Goal: Transaction & Acquisition: Purchase product/service

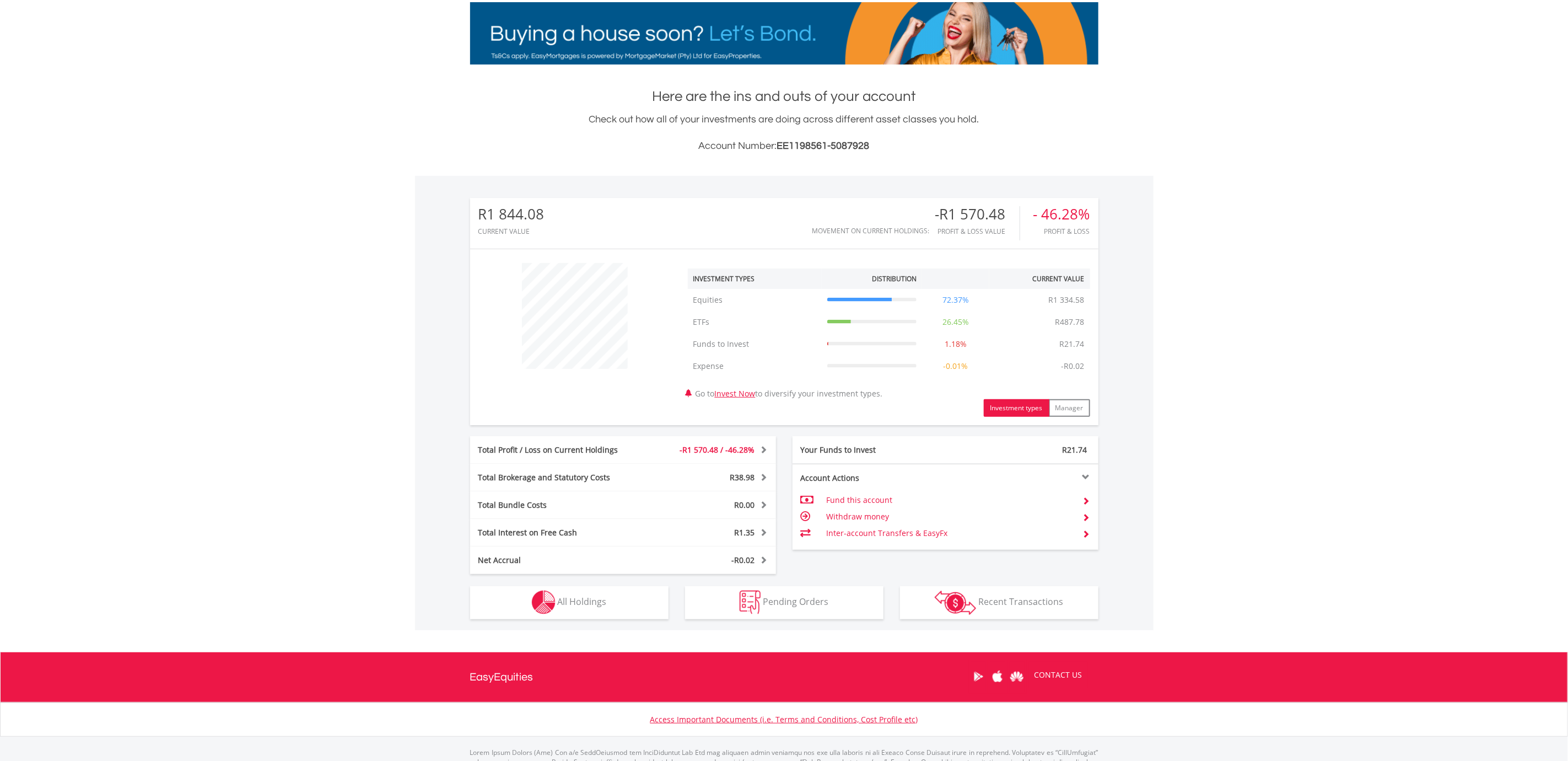
scroll to position [216, 0]
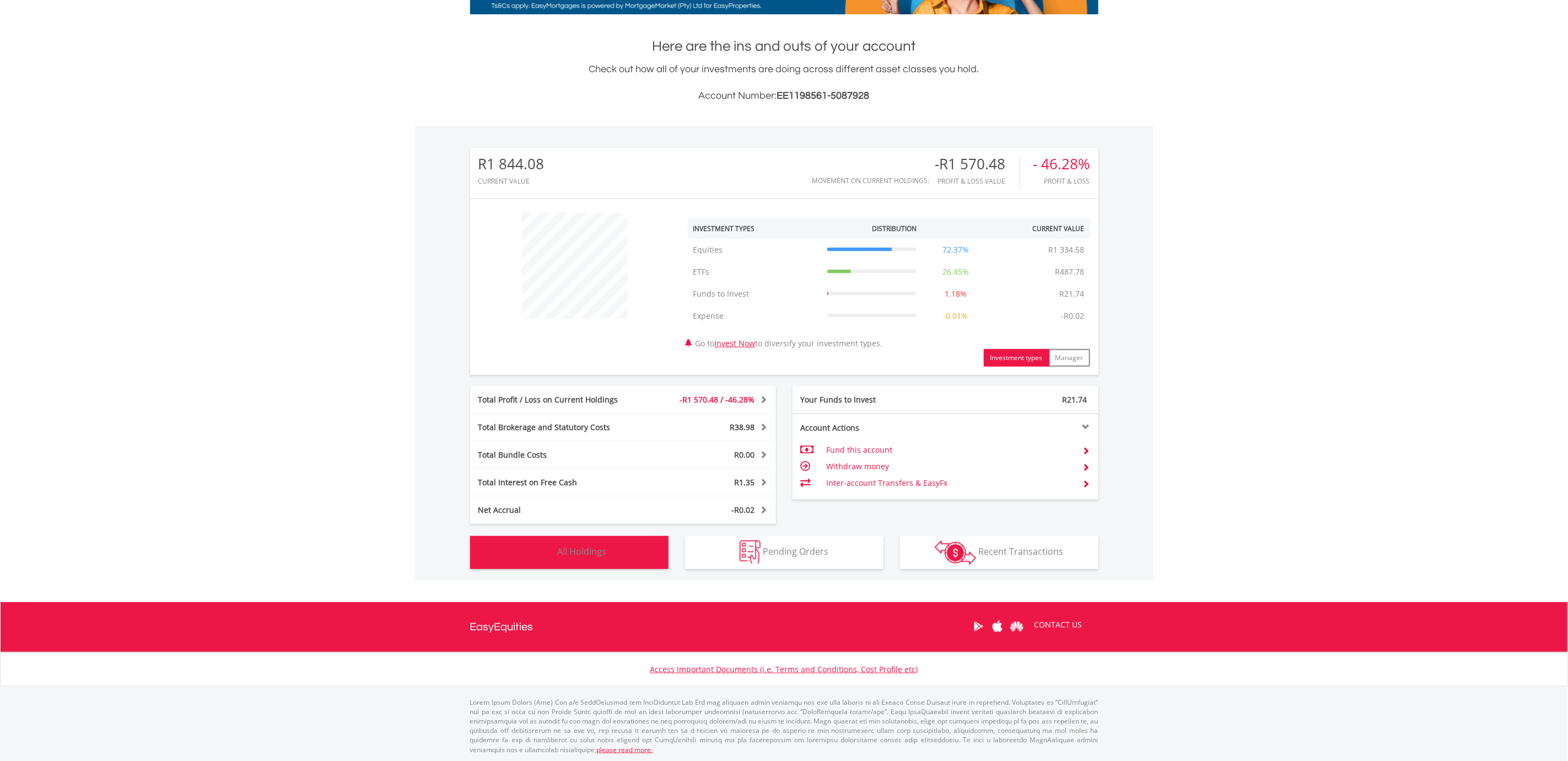
click at [591, 556] on button "Holdings All Holdings" at bounding box center [569, 553] width 199 height 33
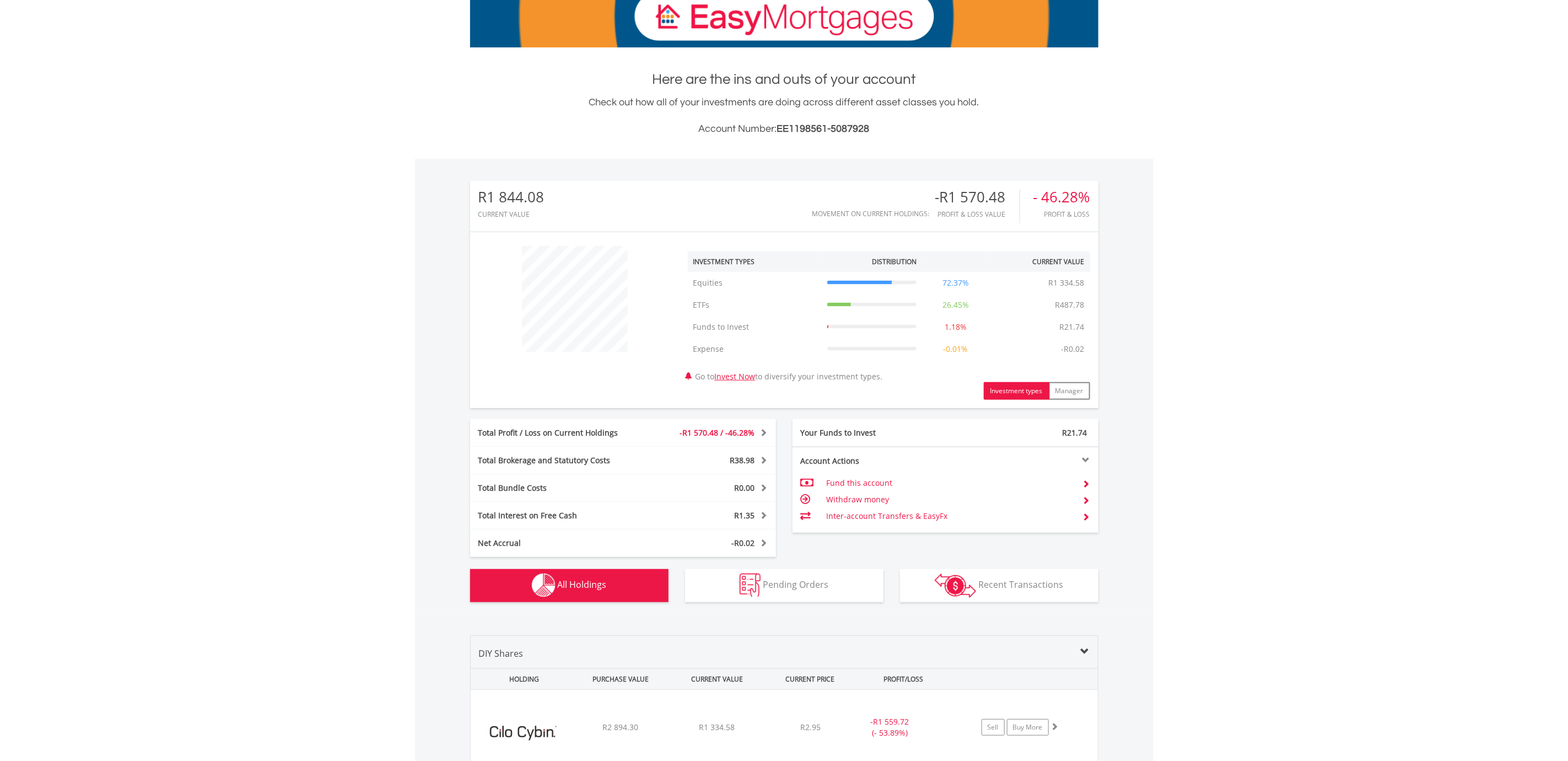
scroll to position [0, 0]
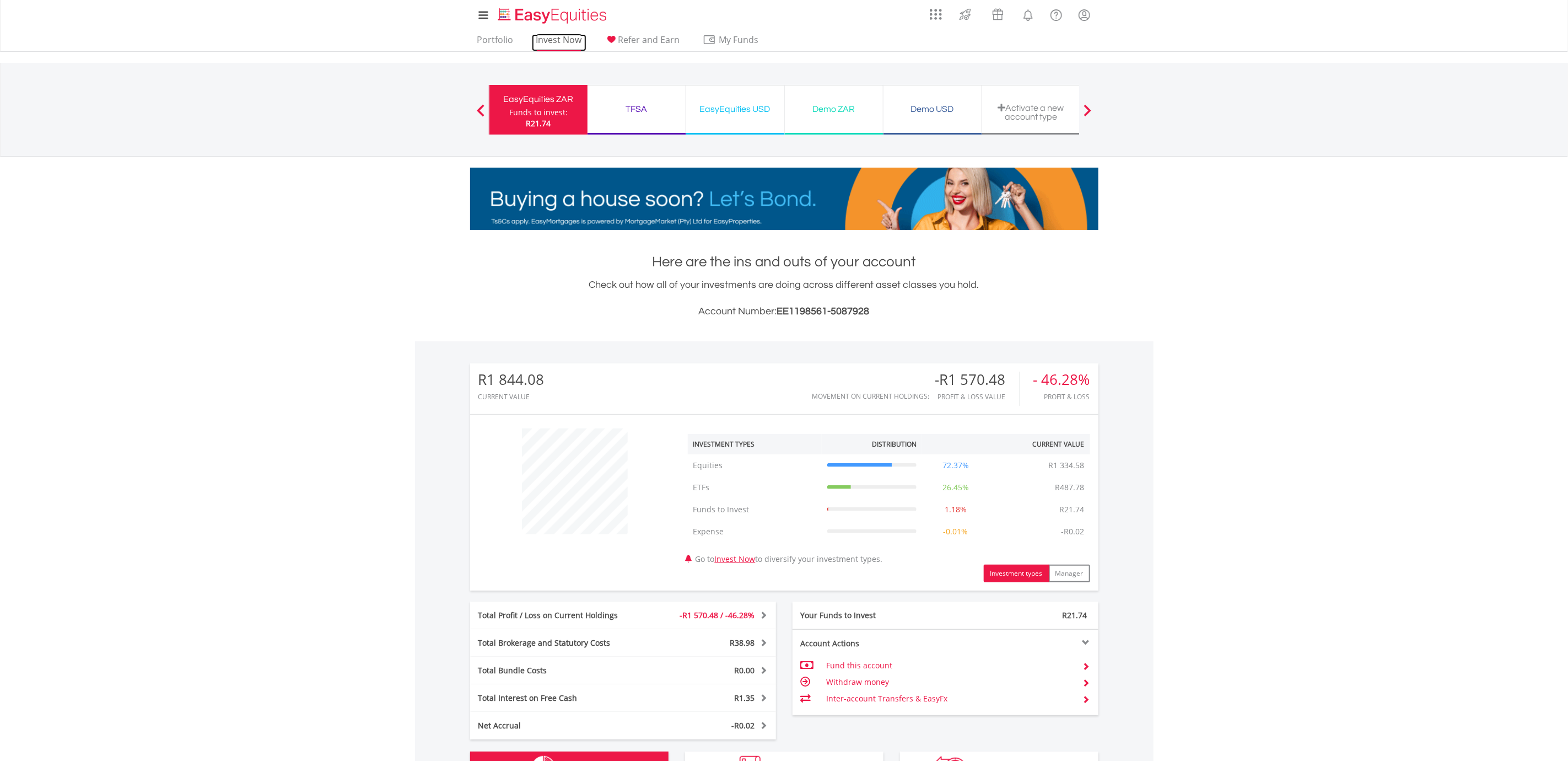
click at [561, 45] on link "Invest Now" at bounding box center [559, 43] width 54 height 17
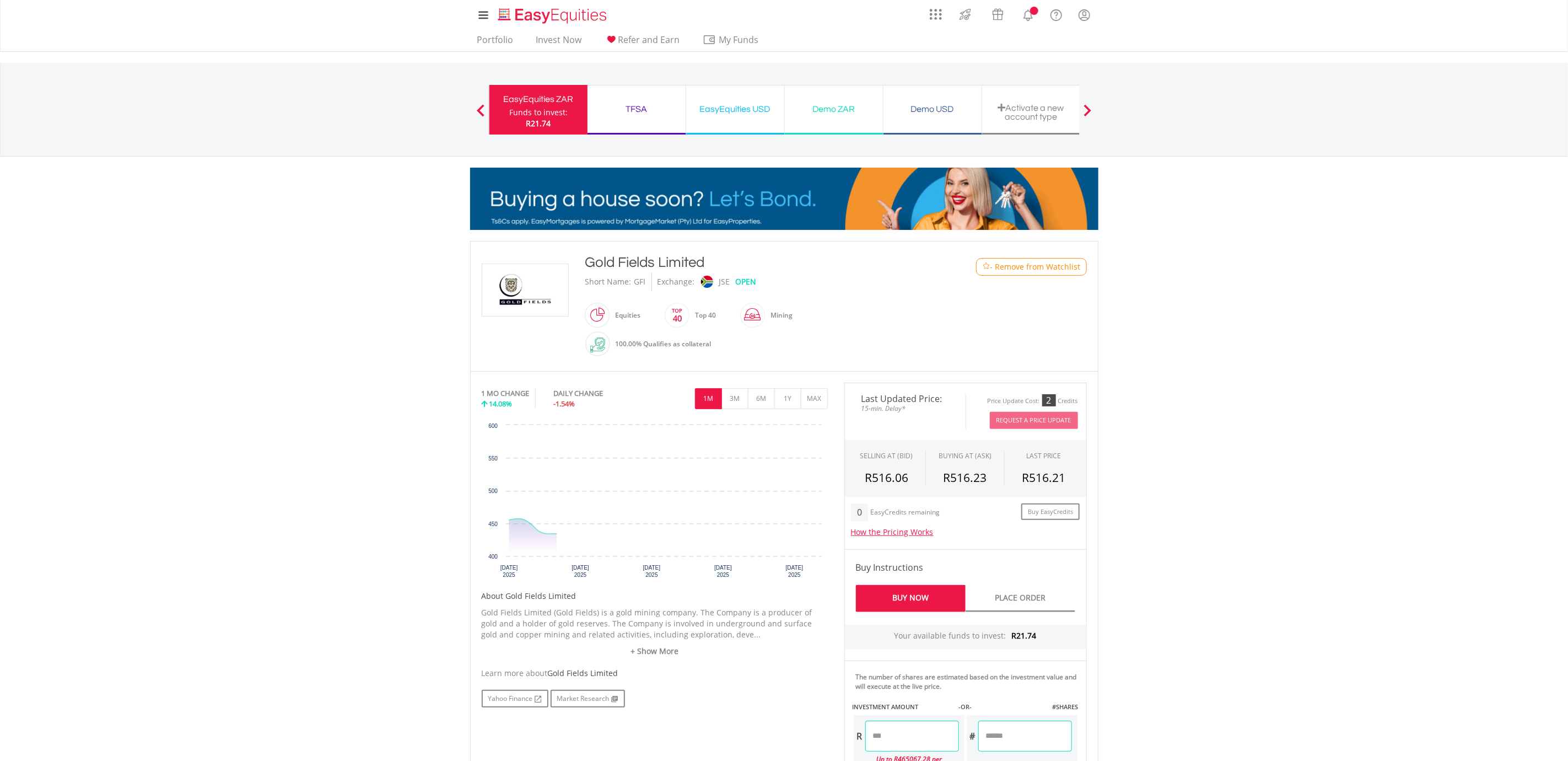
scroll to position [83, 0]
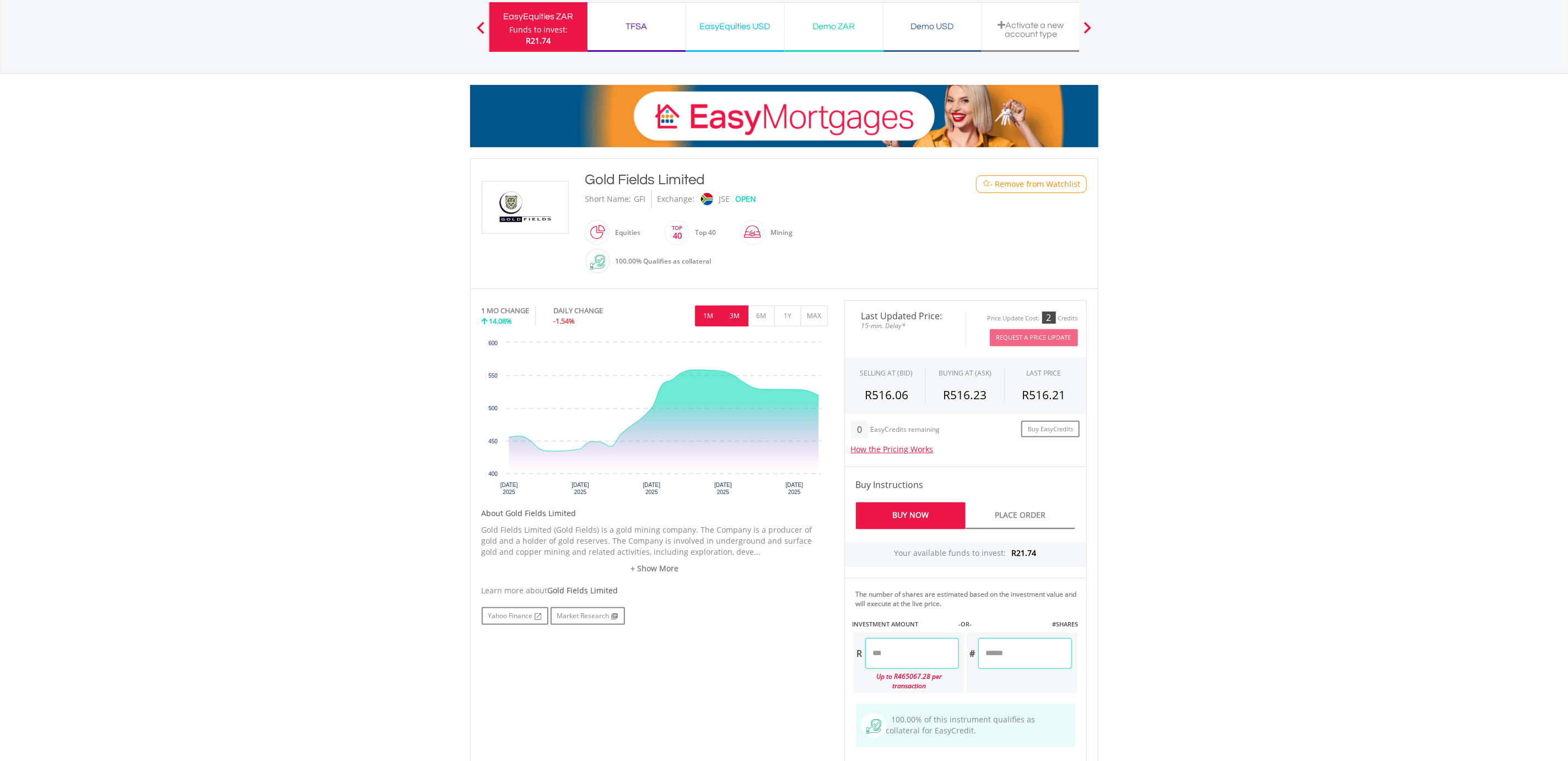
click at [733, 324] on button "3M" at bounding box center [735, 316] width 27 height 21
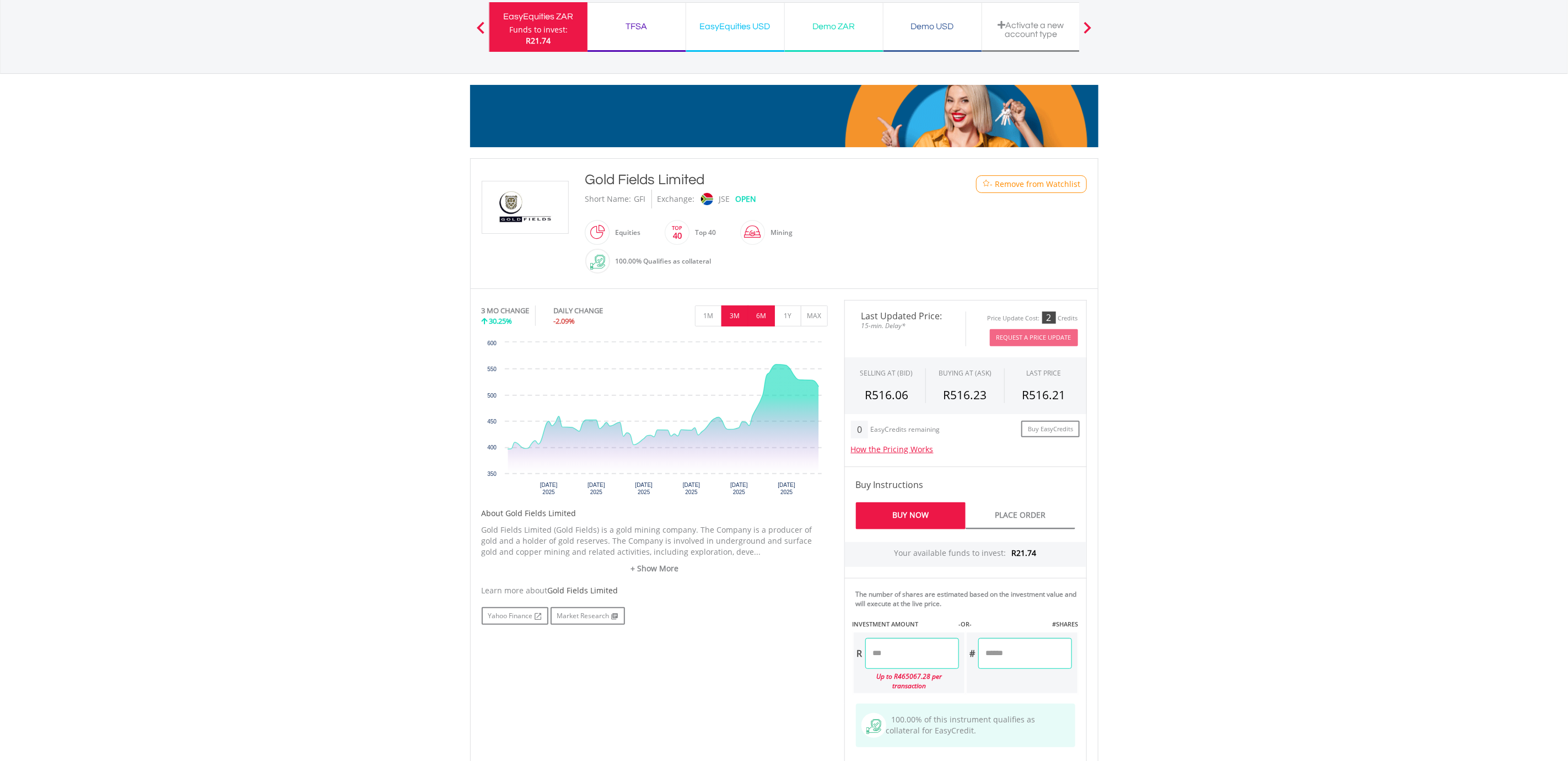
click at [758, 321] on button "6M" at bounding box center [762, 316] width 27 height 21
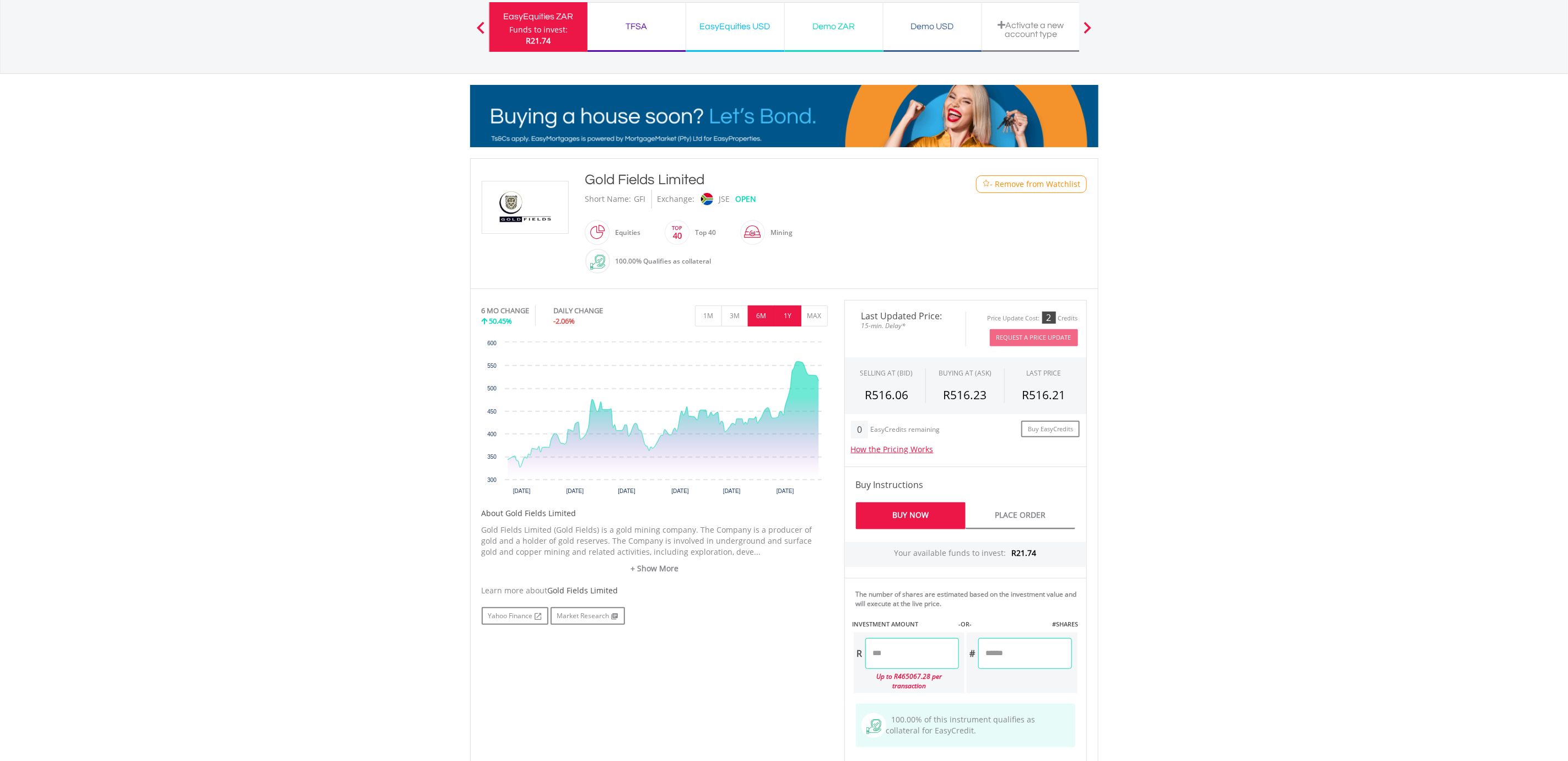
click at [779, 316] on button "1Y" at bounding box center [788, 316] width 27 height 21
